Goal: Task Accomplishment & Management: Complete application form

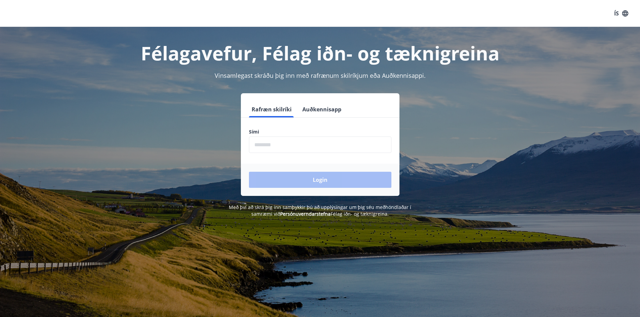
click at [264, 143] on input "phone" at bounding box center [320, 145] width 142 height 16
type input "********"
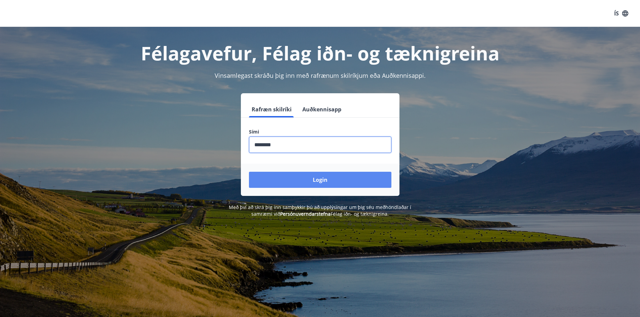
click at [315, 179] on button "Login" at bounding box center [320, 180] width 142 height 16
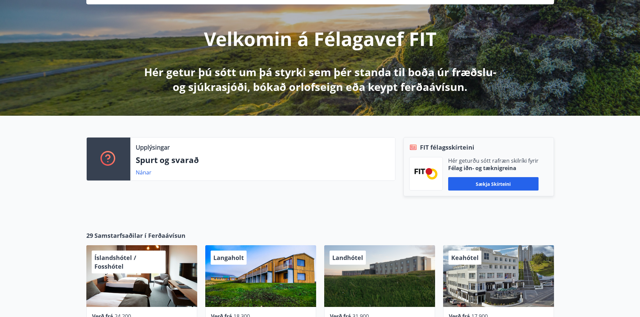
scroll to position [66, 0]
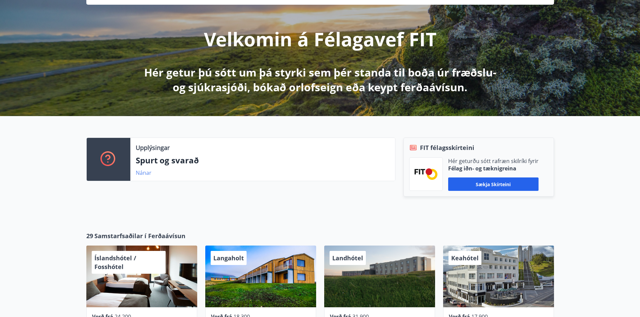
click at [143, 171] on link "Nánar" at bounding box center [144, 172] width 16 height 7
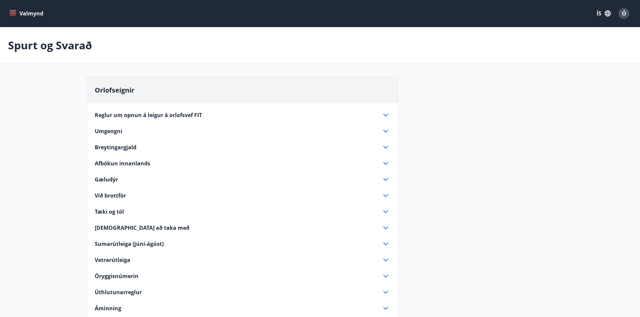
click at [13, 11] on icon "menu" at bounding box center [12, 13] width 7 height 7
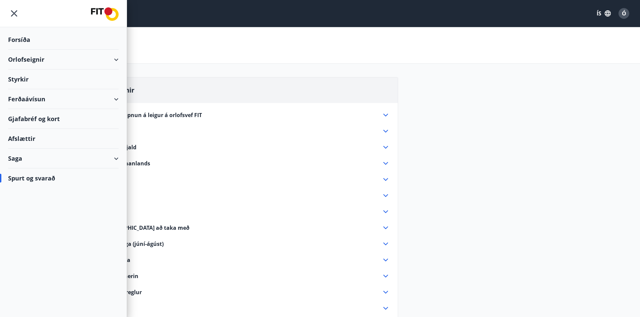
click at [52, 78] on div "Styrkir" at bounding box center [63, 80] width 111 height 20
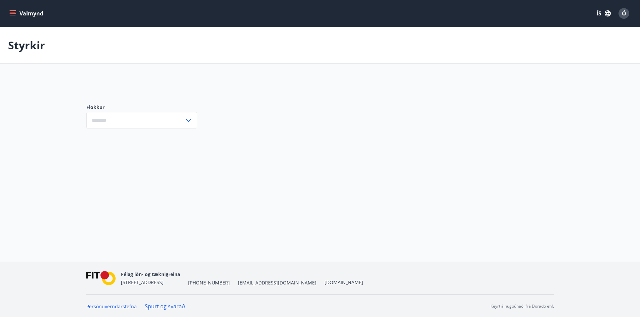
type input "***"
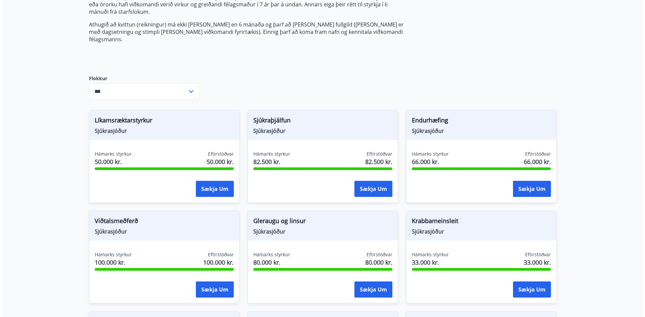
scroll to position [134, 0]
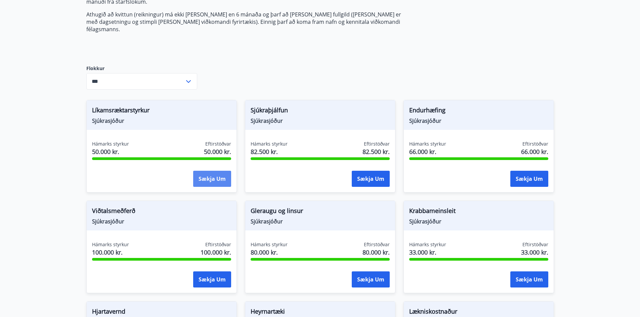
click at [207, 171] on button "Sækja um" at bounding box center [212, 179] width 38 height 16
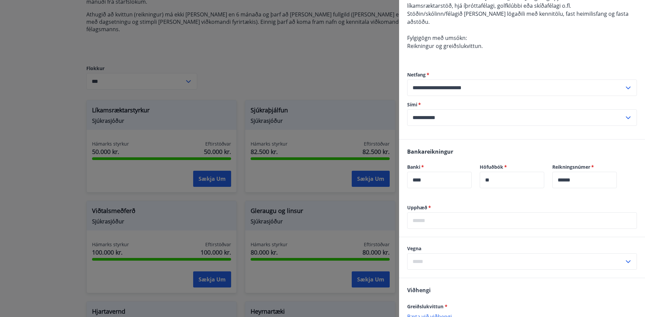
scroll to position [101, 0]
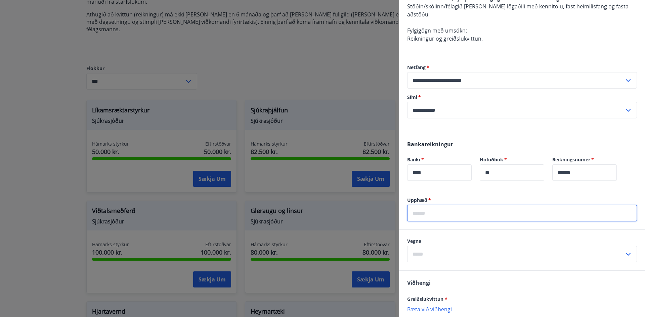
click at [437, 212] on input "text" at bounding box center [522, 213] width 230 height 16
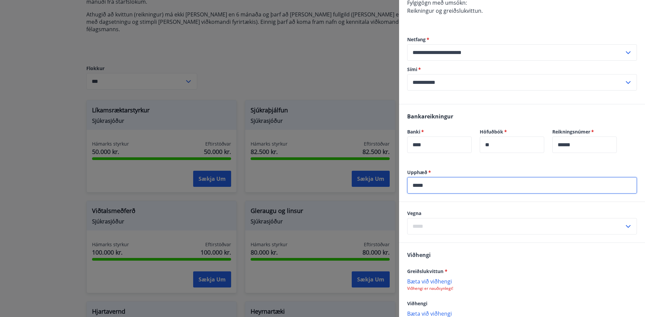
scroll to position [162, 0]
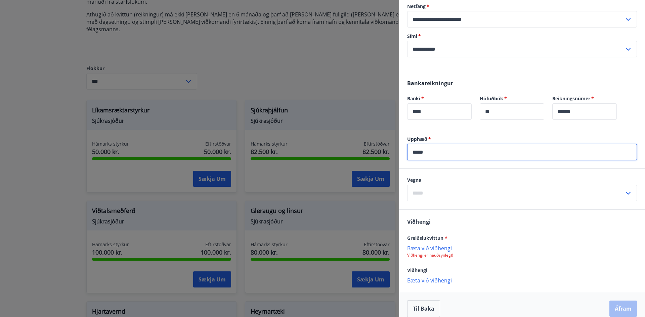
type input "*****"
click at [625, 189] on icon at bounding box center [628, 193] width 8 height 8
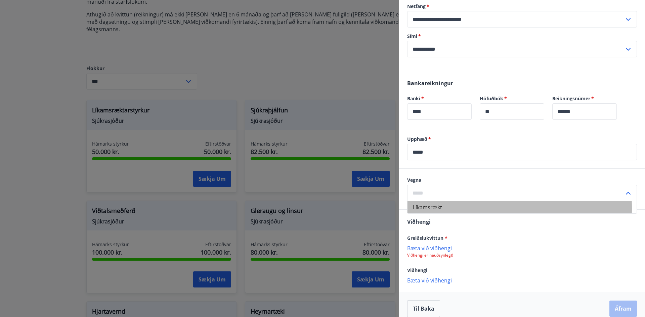
click at [452, 202] on li "Líkamsrækt" at bounding box center [522, 208] width 229 height 12
type input "**********"
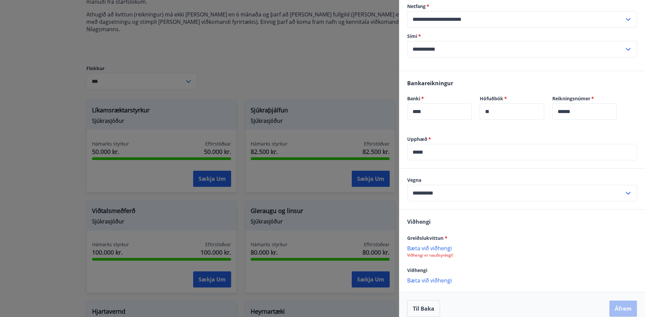
click at [431, 245] on p "Bæta við viðhengi" at bounding box center [522, 248] width 230 height 7
click at [437, 277] on p "Bæta við viðhengi" at bounding box center [522, 280] width 230 height 7
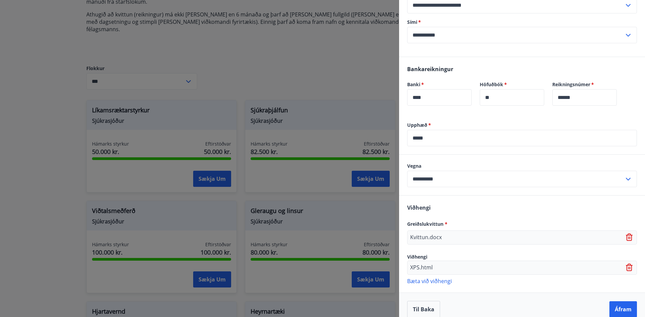
scroll to position [177, 0]
click at [625, 301] on button "Áfram" at bounding box center [623, 309] width 28 height 16
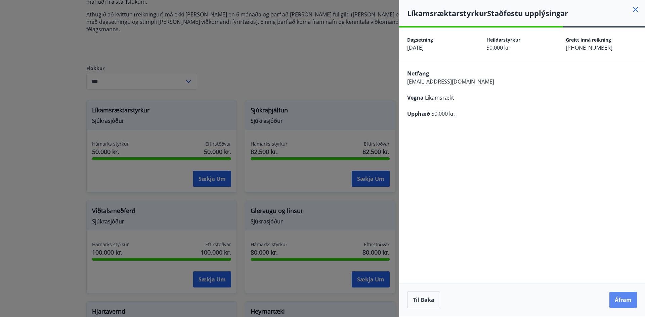
click at [618, 299] on button "Áfram" at bounding box center [623, 300] width 28 height 16
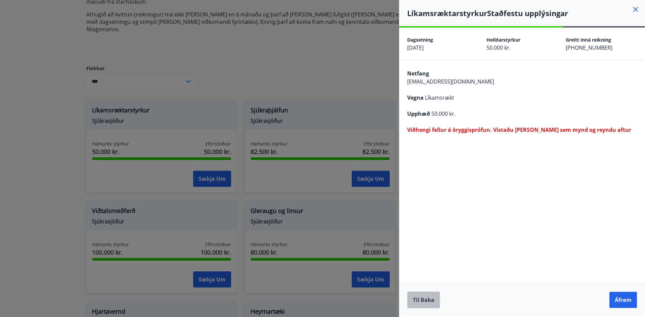
click at [420, 298] on button "Til baka" at bounding box center [423, 300] width 33 height 17
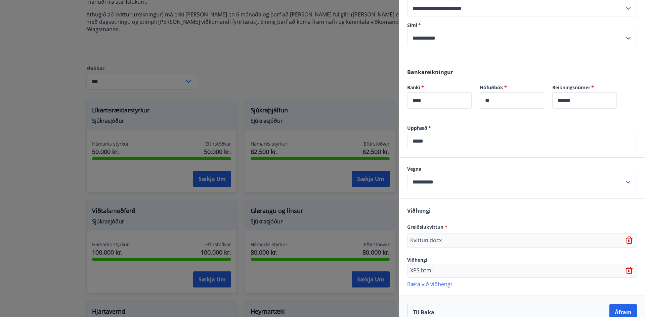
scroll to position [177, 0]
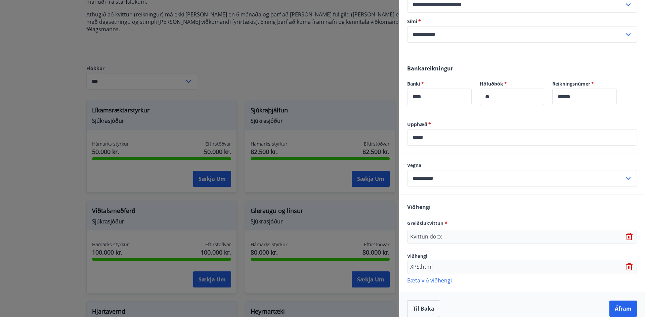
click at [626, 263] on icon at bounding box center [630, 267] width 8 height 8
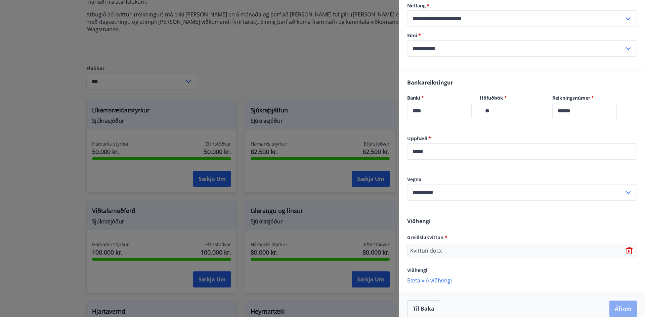
click at [615, 301] on button "Áfram" at bounding box center [623, 309] width 28 height 16
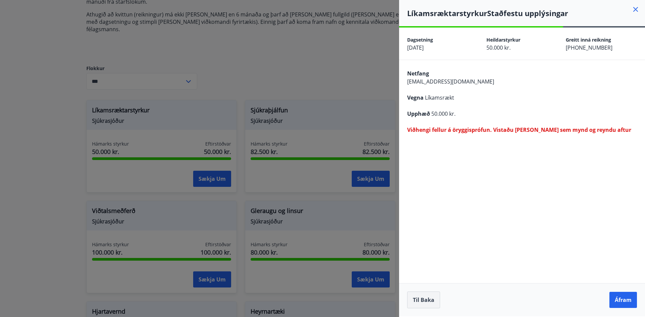
click at [426, 298] on button "Til baka" at bounding box center [423, 300] width 33 height 17
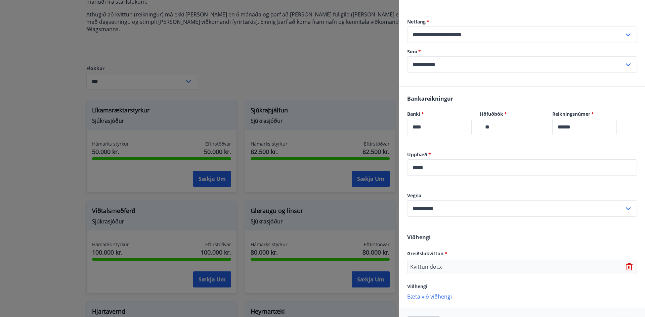
scroll to position [163, 0]
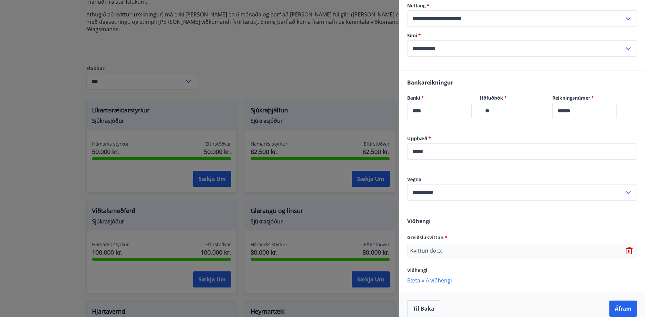
click at [626, 247] on icon at bounding box center [630, 251] width 8 height 8
click at [429, 245] on p "Bæta við viðhengi" at bounding box center [522, 248] width 230 height 7
click at [619, 301] on button "Áfram" at bounding box center [623, 309] width 28 height 16
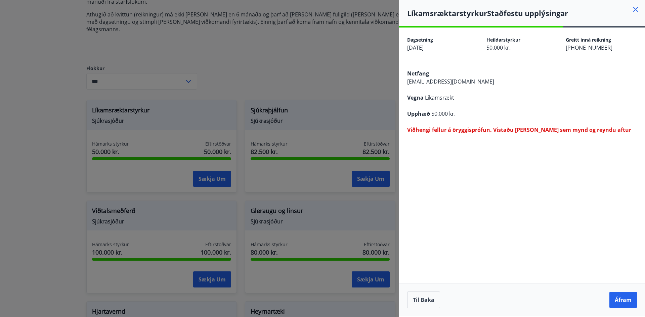
scroll to position [0, 0]
click at [420, 300] on button "Til baka" at bounding box center [423, 300] width 33 height 17
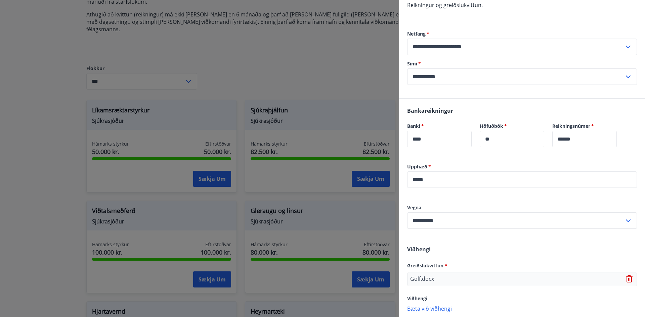
scroll to position [163, 0]
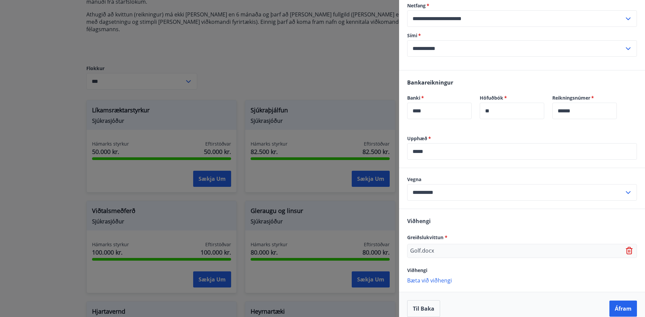
click at [627, 249] on icon at bounding box center [629, 249] width 5 height 1
click at [426, 245] on p "Bæta við viðhengi" at bounding box center [522, 248] width 230 height 7
click at [619, 301] on button "Áfram" at bounding box center [623, 309] width 28 height 16
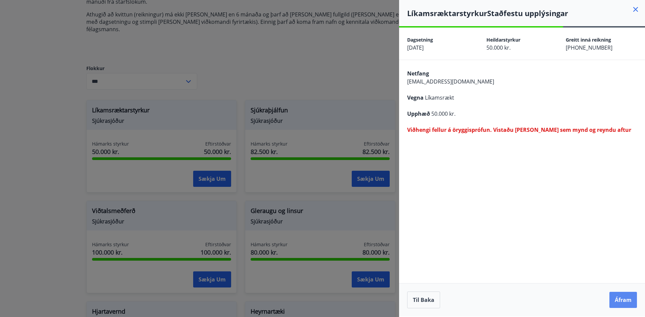
scroll to position [0, 0]
click at [427, 301] on button "Til baka" at bounding box center [423, 300] width 33 height 17
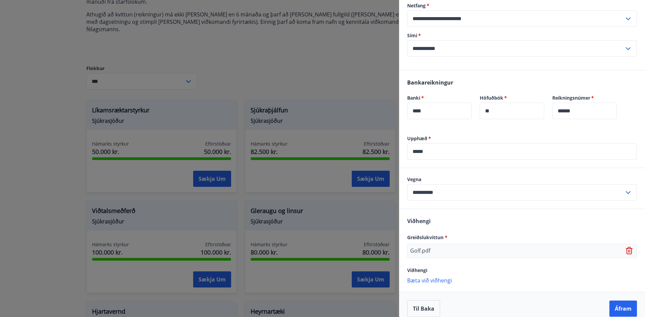
click at [628, 247] on icon at bounding box center [630, 251] width 8 height 8
click at [430, 277] on p "Bæta við viðhengi" at bounding box center [522, 280] width 230 height 7
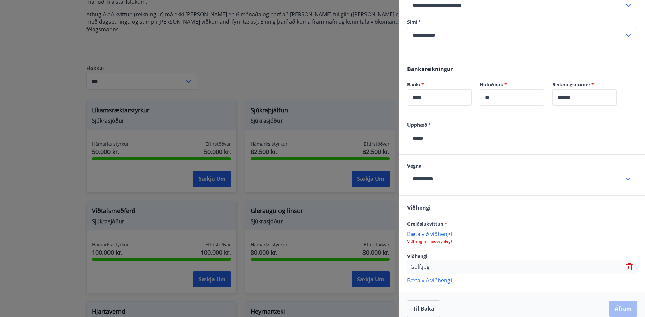
click at [616, 301] on div "Til baka Áfram" at bounding box center [522, 309] width 230 height 17
click at [628, 266] on icon at bounding box center [628, 267] width 1 height 3
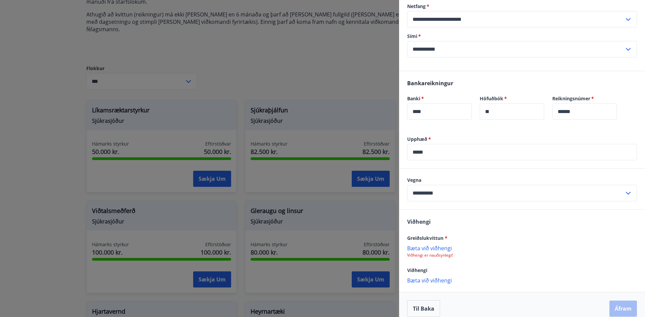
click at [444, 245] on p "Bæta við viðhengi" at bounding box center [522, 248] width 230 height 7
click at [626, 247] on icon at bounding box center [630, 251] width 8 height 8
click at [438, 245] on p "Bæta við viðhengi" at bounding box center [522, 248] width 230 height 7
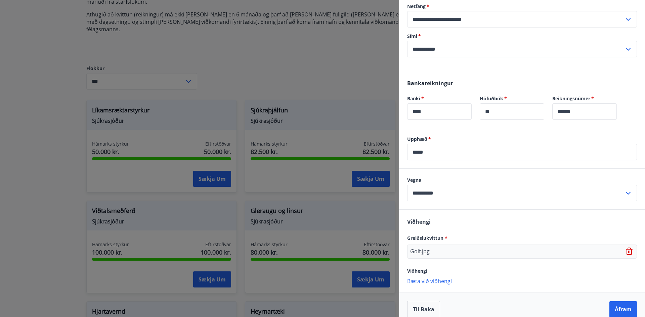
scroll to position [163, 0]
click at [620, 301] on button "Áfram" at bounding box center [623, 309] width 28 height 16
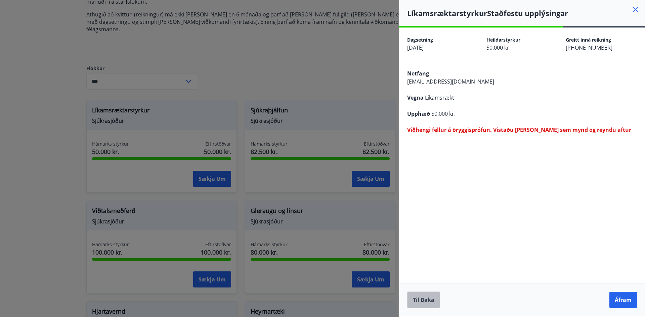
click at [427, 301] on button "Til baka" at bounding box center [423, 300] width 33 height 17
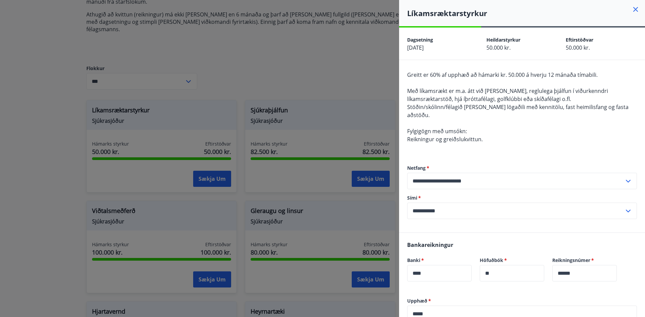
scroll to position [134, 0]
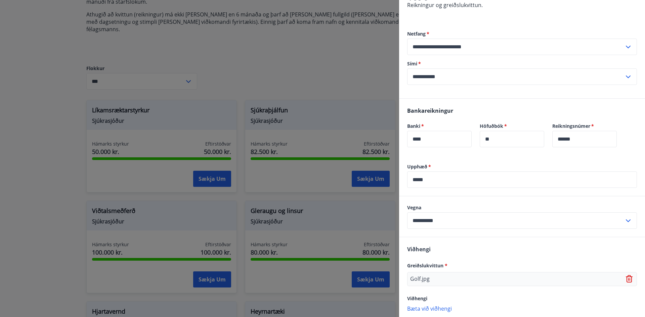
click at [627, 277] on icon at bounding box center [629, 277] width 5 height 1
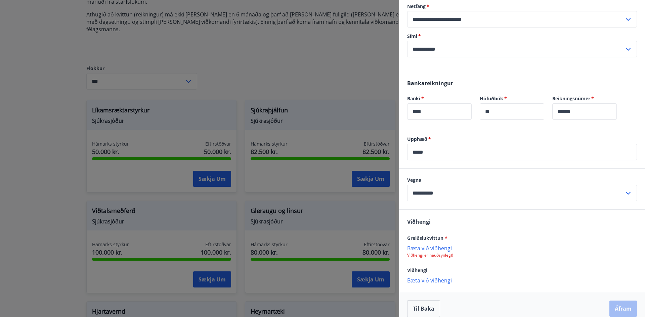
click at [446, 245] on p "Bæta við viðhengi" at bounding box center [522, 248] width 230 height 7
click at [623, 302] on button "Áfram" at bounding box center [623, 310] width 28 height 16
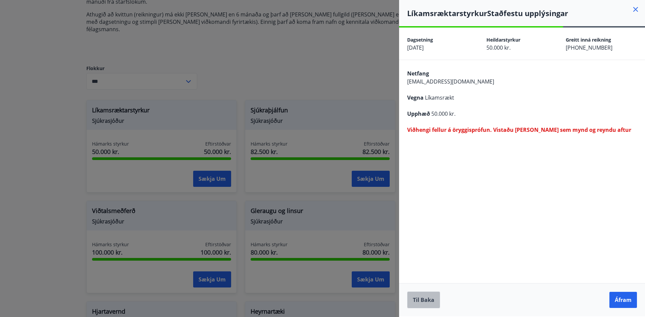
click at [428, 300] on button "Til baka" at bounding box center [423, 300] width 33 height 17
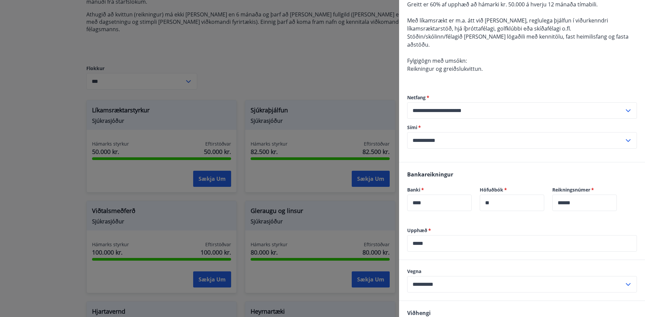
scroll to position [163, 0]
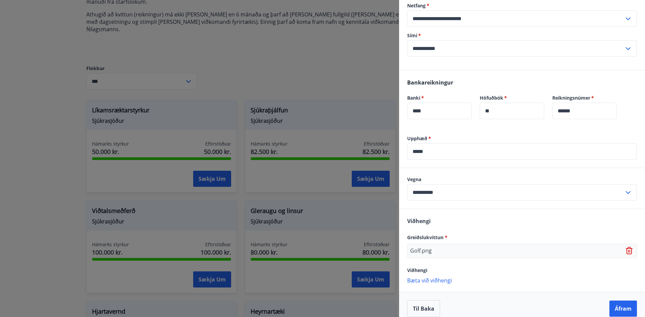
click at [626, 247] on icon at bounding box center [629, 250] width 7 height 7
click at [441, 245] on p "Bæta við viðhengi" at bounding box center [522, 248] width 230 height 7
click at [617, 301] on button "Áfram" at bounding box center [623, 309] width 28 height 16
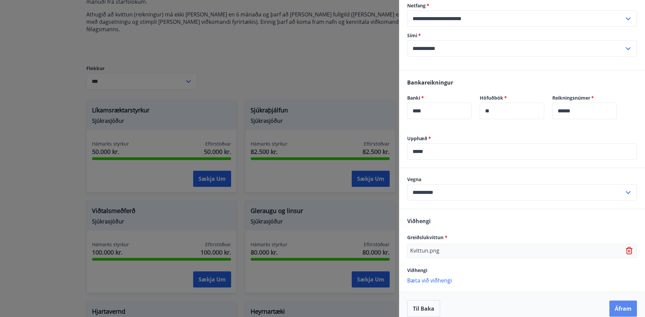
scroll to position [0, 0]
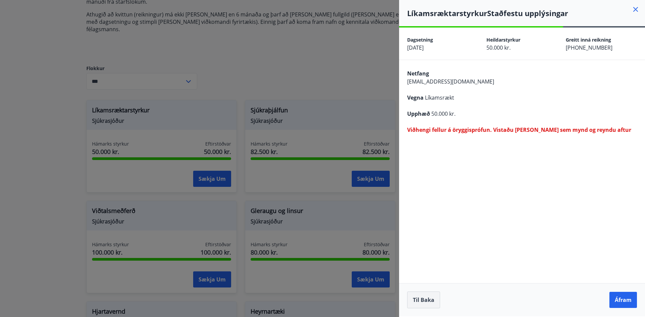
click at [426, 300] on button "Til baka" at bounding box center [423, 300] width 33 height 17
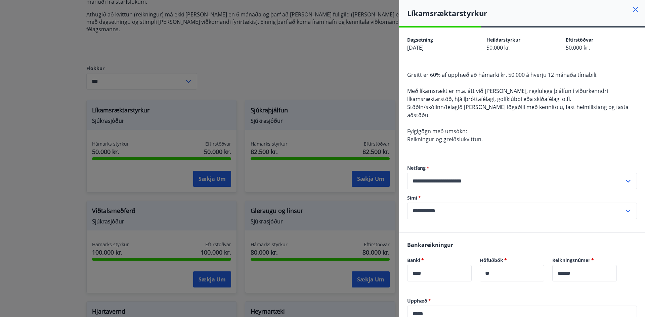
click at [632, 8] on icon at bounding box center [636, 9] width 8 height 8
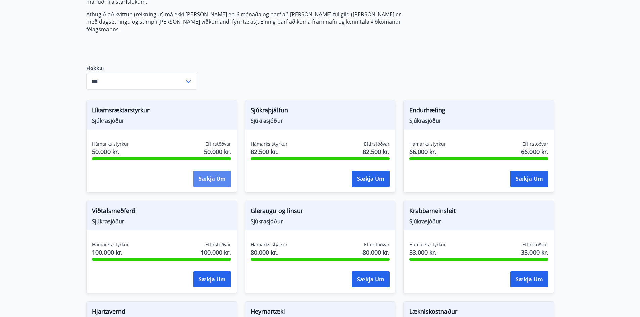
click at [220, 171] on button "Sækja um" at bounding box center [212, 179] width 38 height 16
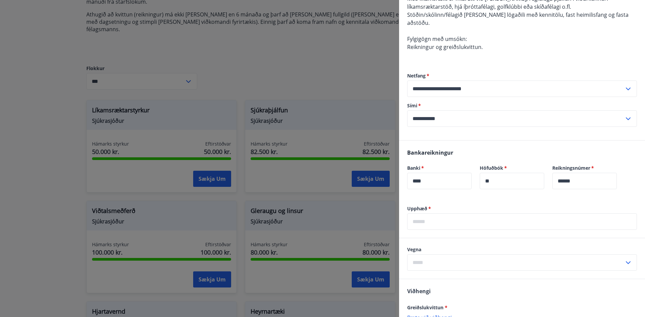
scroll to position [101, 0]
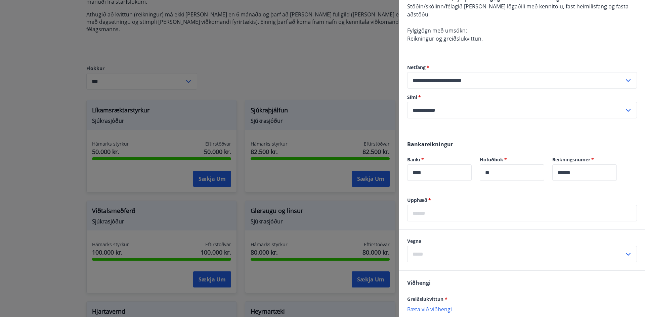
click at [429, 205] on input "text" at bounding box center [522, 213] width 230 height 16
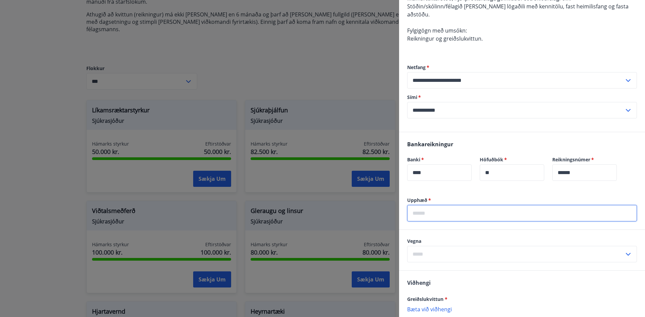
type input "*****"
click at [624, 251] on icon at bounding box center [628, 255] width 8 height 8
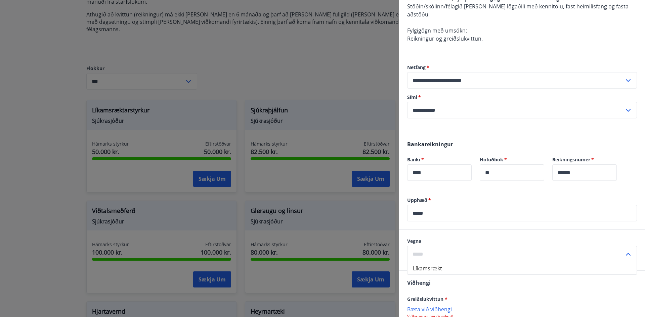
click at [424, 263] on li "Líkamsrækt" at bounding box center [522, 269] width 229 height 12
type input "**********"
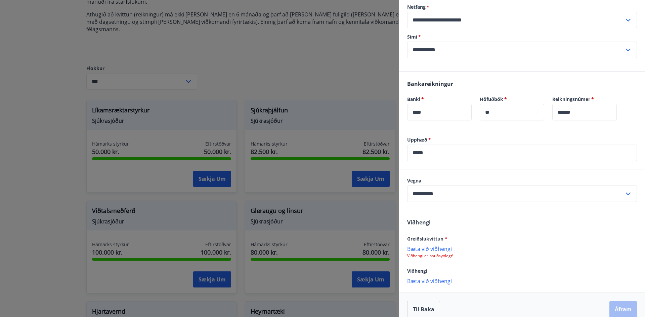
scroll to position [162, 0]
click at [434, 245] on p "Bæta við viðhengi" at bounding box center [522, 248] width 230 height 7
click at [619, 302] on button "Áfram" at bounding box center [623, 310] width 28 height 16
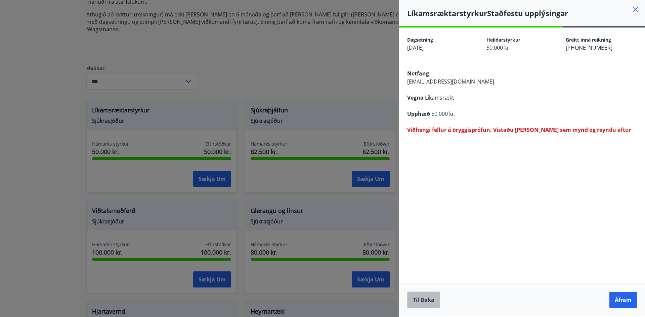
click at [425, 301] on button "Til baka" at bounding box center [423, 300] width 33 height 17
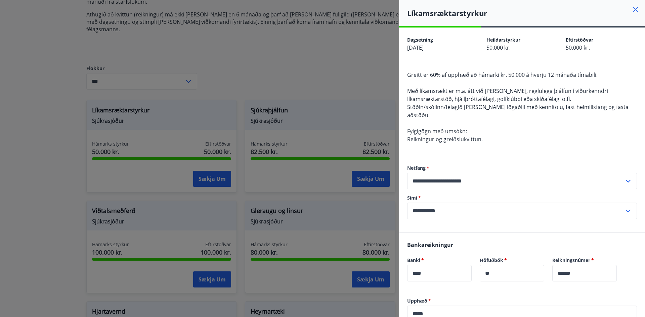
scroll to position [134, 0]
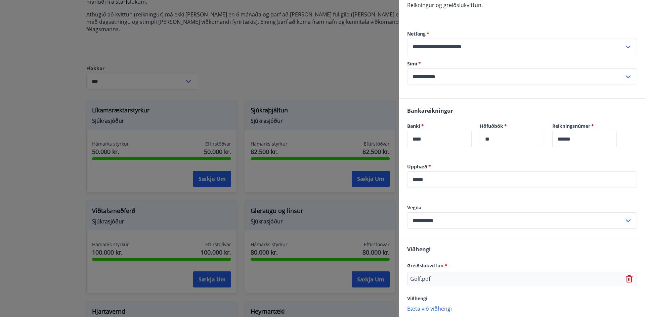
click at [626, 275] on icon at bounding box center [630, 279] width 8 height 8
click at [436, 272] on p "Bæta við viðhengi" at bounding box center [522, 275] width 230 height 7
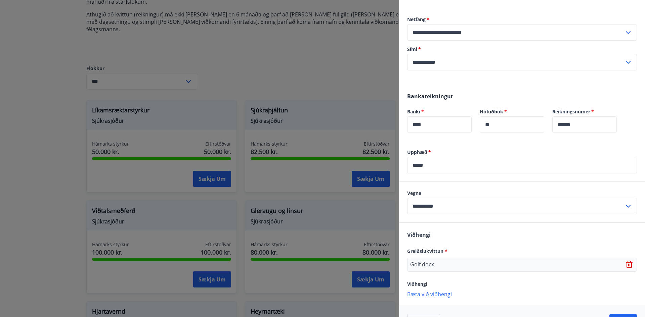
scroll to position [163, 0]
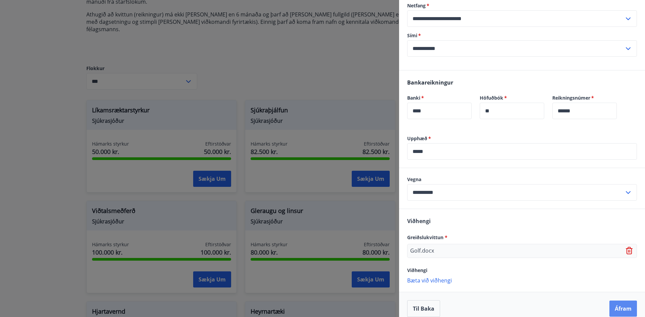
click at [613, 301] on button "Áfram" at bounding box center [623, 309] width 28 height 16
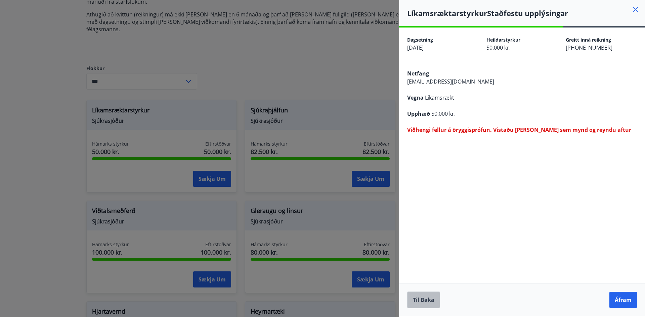
click at [416, 302] on button "Til baka" at bounding box center [423, 300] width 33 height 17
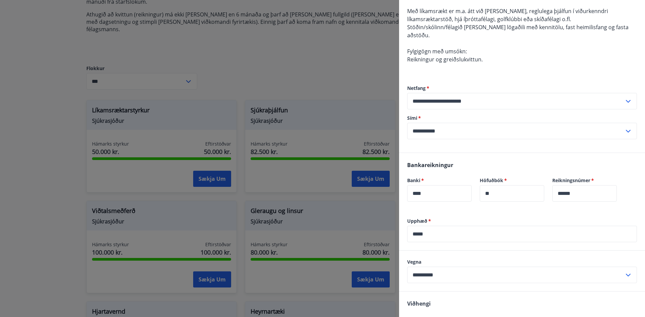
scroll to position [163, 0]
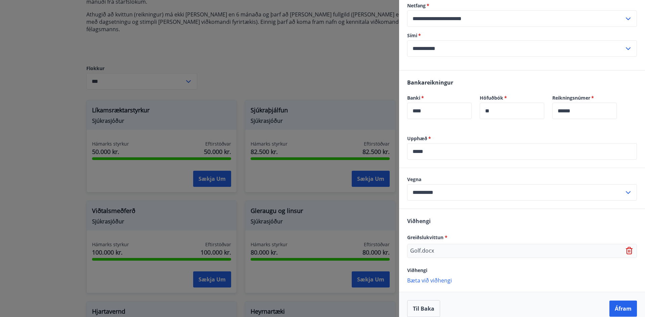
click at [626, 247] on icon at bounding box center [630, 251] width 8 height 8
click at [432, 245] on p "Bæta við viðhengi" at bounding box center [522, 248] width 230 height 7
click at [619, 301] on button "Áfram" at bounding box center [623, 309] width 28 height 16
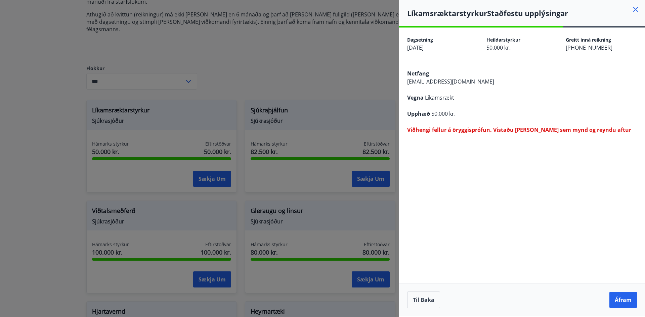
scroll to position [0, 0]
click at [428, 299] on button "Til baka" at bounding box center [423, 300] width 33 height 17
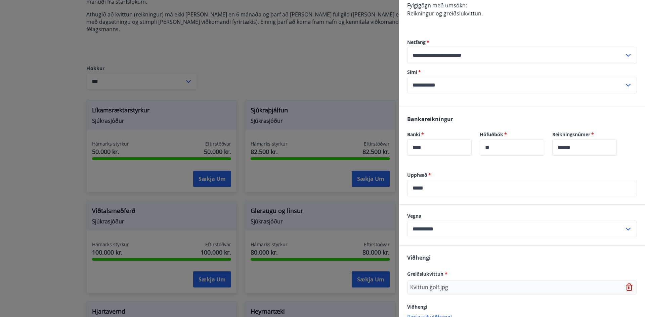
scroll to position [163, 0]
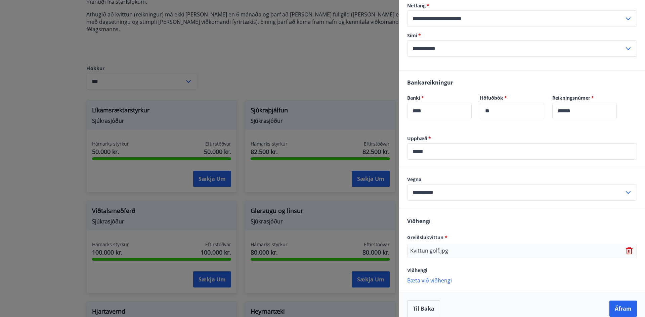
click at [626, 247] on icon at bounding box center [630, 251] width 8 height 8
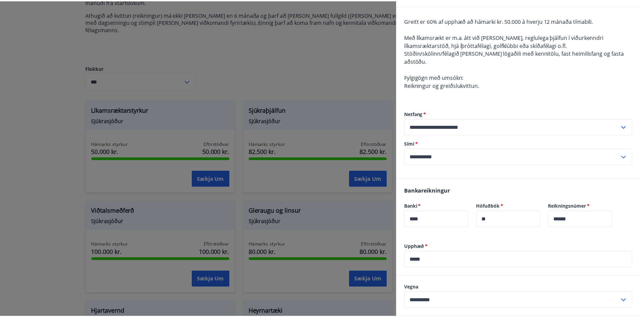
scroll to position [0, 0]
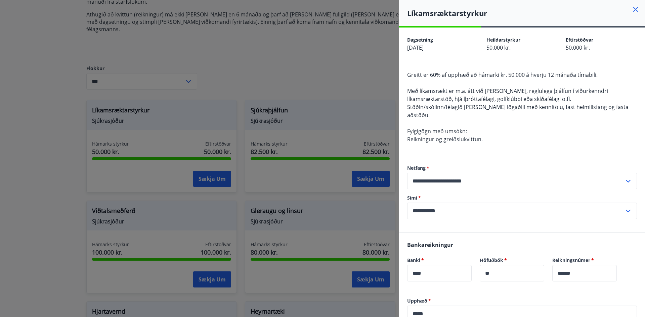
click at [632, 7] on icon at bounding box center [636, 9] width 8 height 8
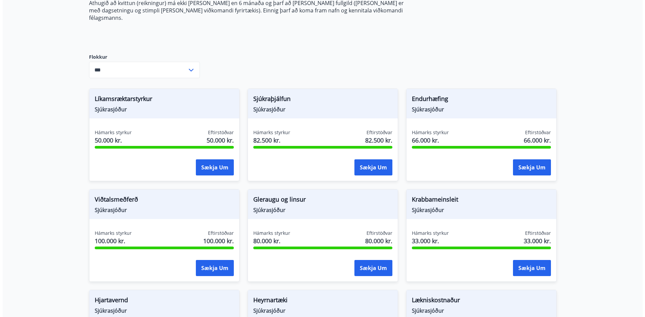
scroll to position [134, 0]
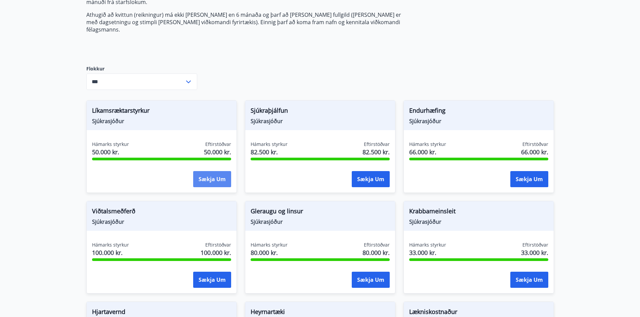
click at [212, 171] on button "Sækja um" at bounding box center [212, 179] width 38 height 16
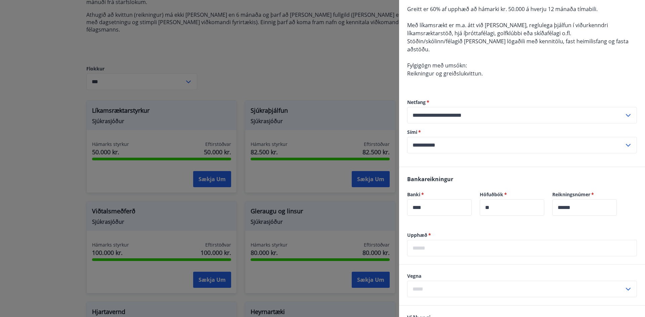
scroll to position [67, 0]
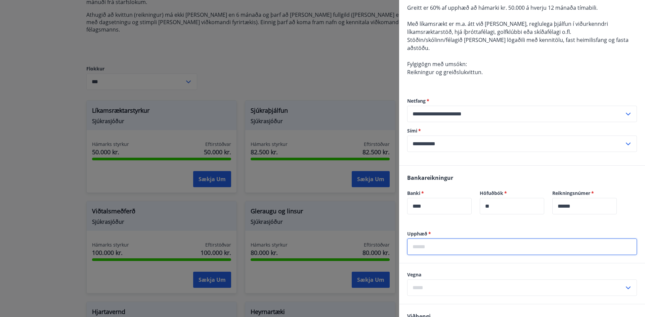
click at [455, 239] on input "text" at bounding box center [522, 247] width 230 height 16
type input "*****"
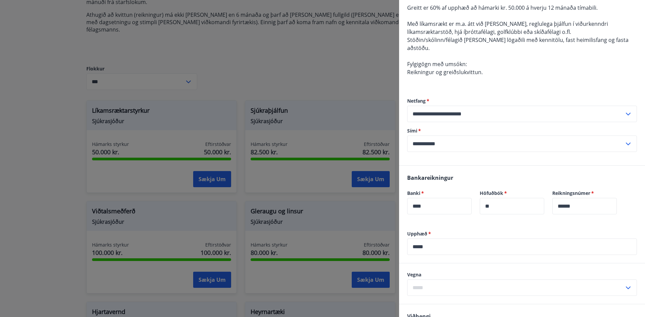
click at [624, 284] on icon at bounding box center [628, 288] width 8 height 8
click at [432, 296] on li "Líkamsrækt" at bounding box center [522, 302] width 229 height 12
type input "**********"
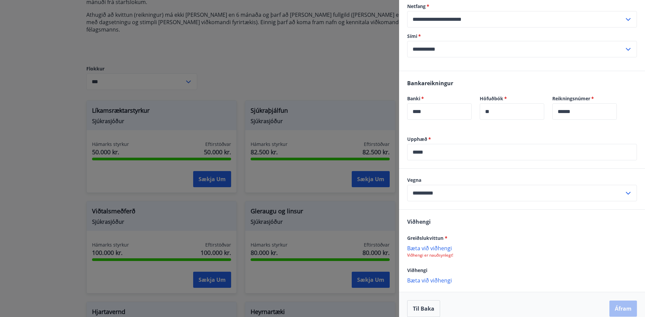
click at [436, 245] on p "Bæta við viðhengi" at bounding box center [522, 248] width 230 height 7
click at [620, 301] on button "Áfram" at bounding box center [623, 309] width 28 height 16
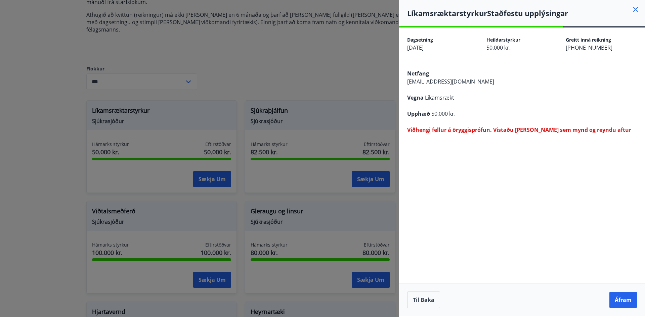
scroll to position [0, 0]
click at [421, 299] on button "Til baka" at bounding box center [423, 300] width 33 height 17
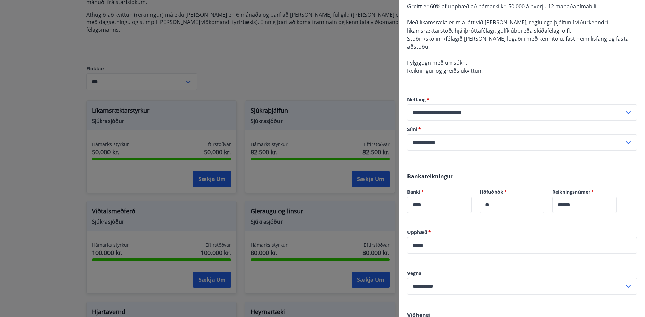
scroll to position [163, 0]
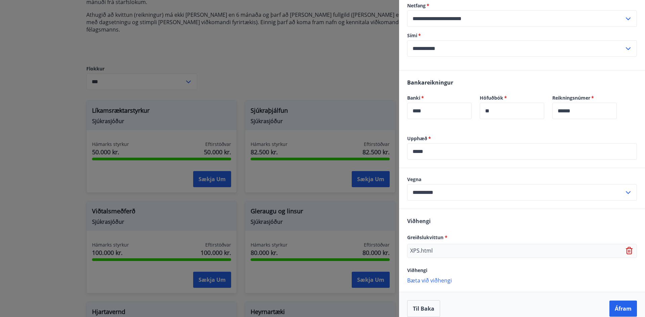
click at [626, 247] on icon at bounding box center [630, 251] width 8 height 8
click at [420, 245] on p "Bæta við viðhengi" at bounding box center [522, 248] width 230 height 7
click at [618, 301] on button "Áfram" at bounding box center [623, 309] width 28 height 16
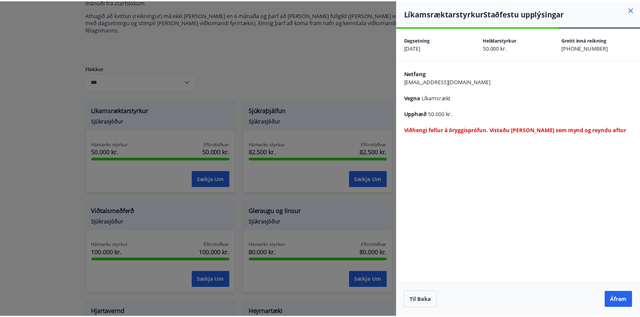
scroll to position [0, 0]
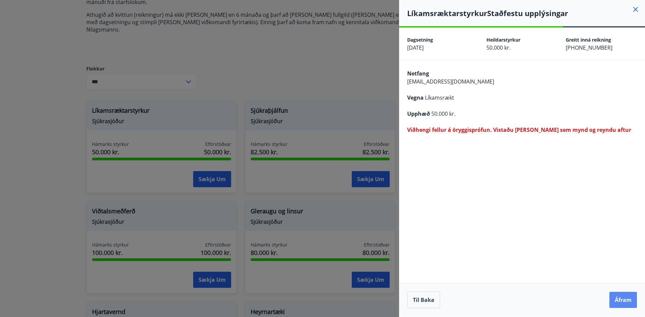
click at [621, 297] on button "Áfram" at bounding box center [623, 300] width 28 height 16
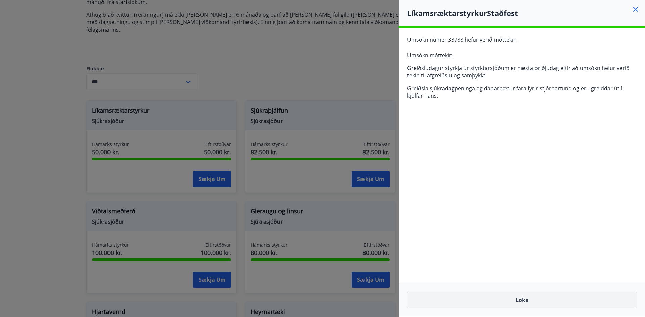
click at [525, 301] on button "Loka" at bounding box center [522, 300] width 230 height 17
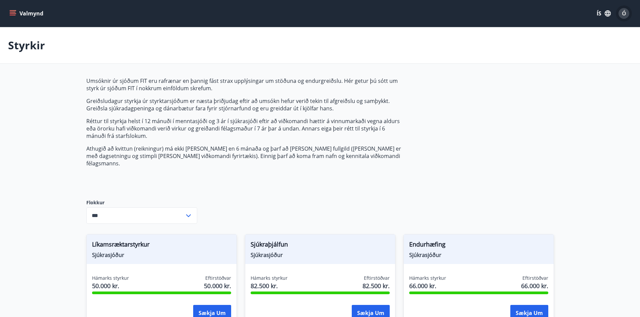
click at [625, 14] on span "Ó" at bounding box center [624, 13] width 4 height 7
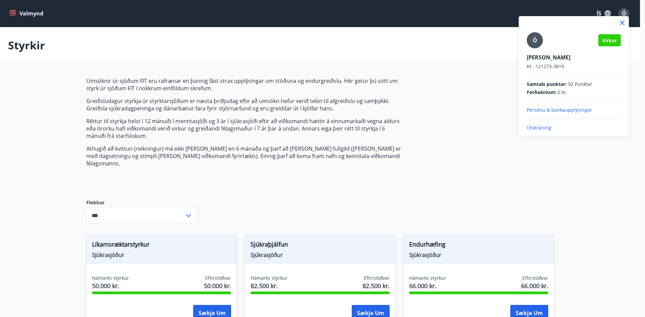
click at [467, 51] on div at bounding box center [322, 158] width 645 height 317
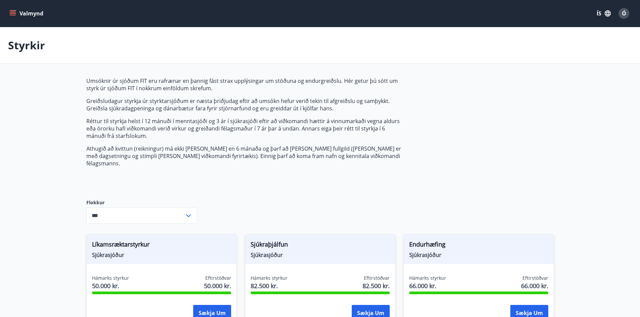
click at [13, 12] on icon "menu" at bounding box center [13, 12] width 6 height 1
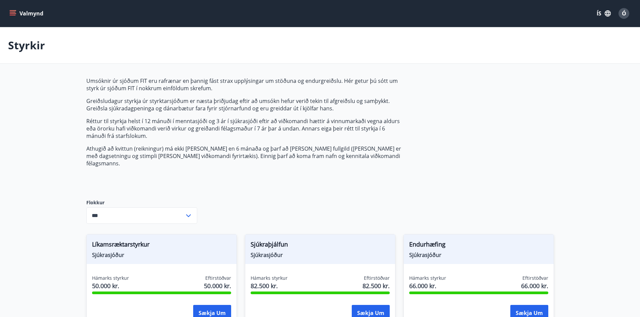
click at [626, 11] on span "Ó" at bounding box center [624, 13] width 4 height 7
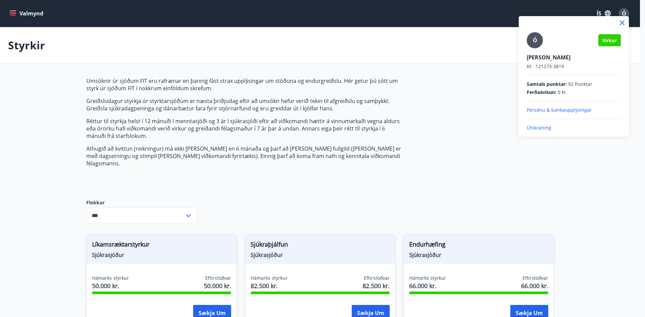
click at [543, 130] on p "Útskráning" at bounding box center [574, 128] width 94 height 7
